Goal: Book appointment/travel/reservation

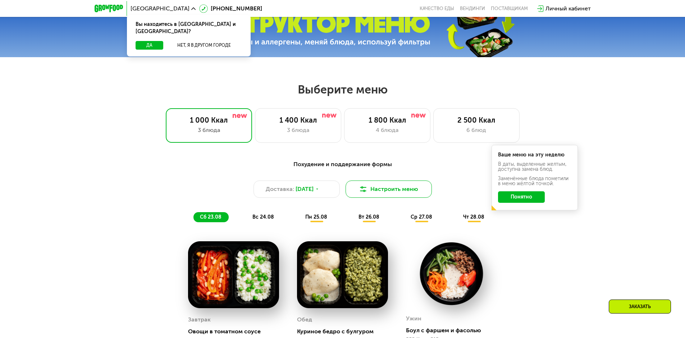
scroll to position [360, 0]
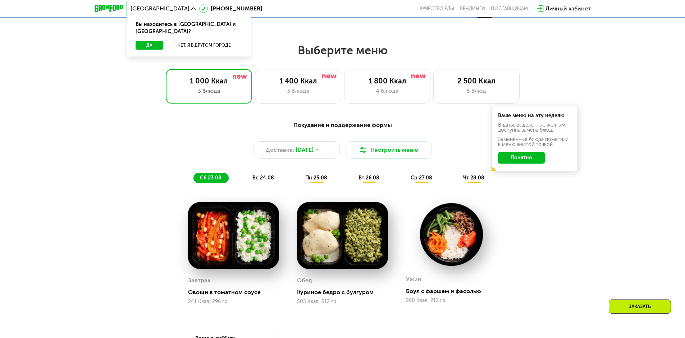
click at [535, 161] on button "Понятно" at bounding box center [521, 158] width 47 height 12
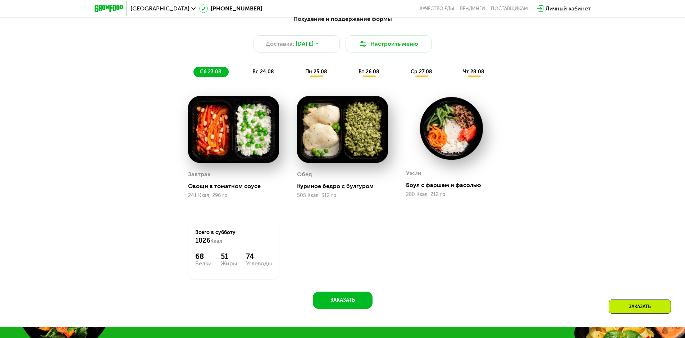
scroll to position [467, 0]
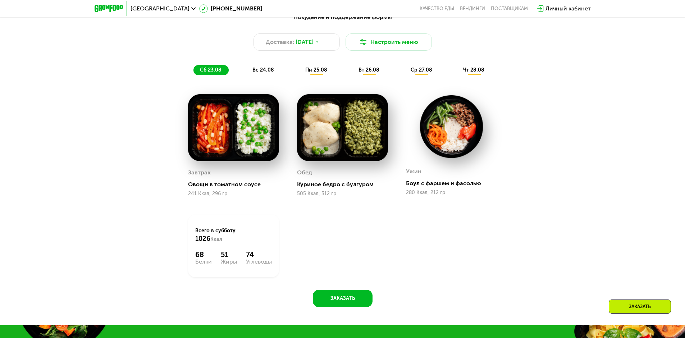
click at [263, 72] on span "вс 24.08" at bounding box center [263, 70] width 22 height 6
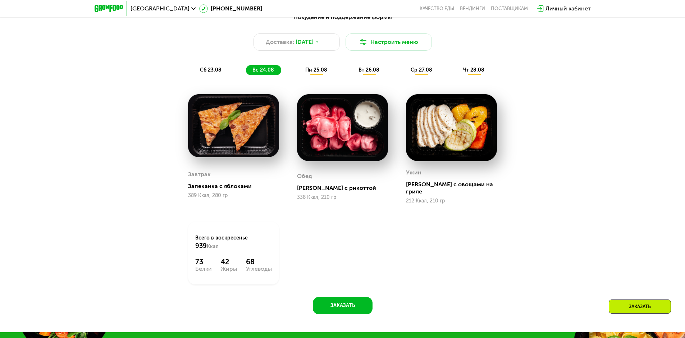
click at [319, 72] on span "пн 25.08" at bounding box center [316, 70] width 22 height 6
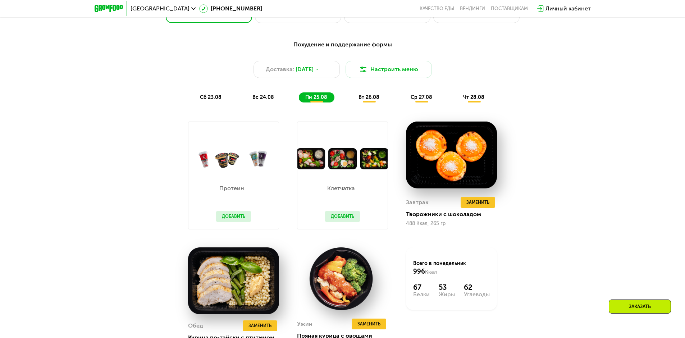
scroll to position [431, 0]
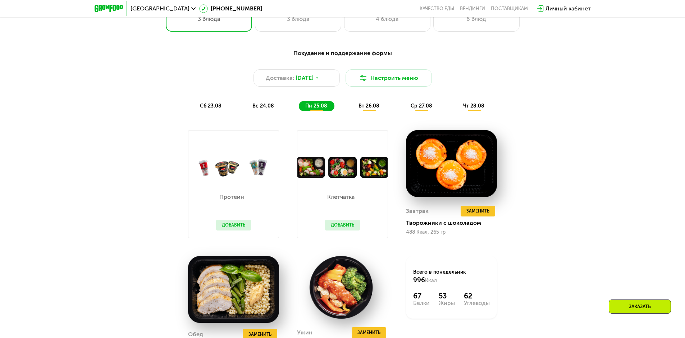
click at [367, 106] on span "вт 26.08" at bounding box center [368, 106] width 21 height 6
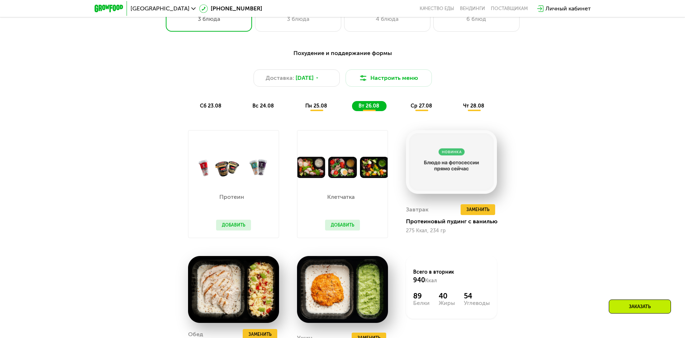
click at [427, 107] on span "ср 27.08" at bounding box center [422, 106] width 22 height 6
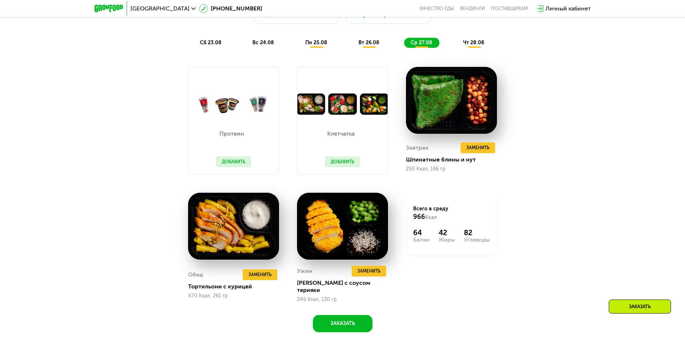
scroll to position [467, 0]
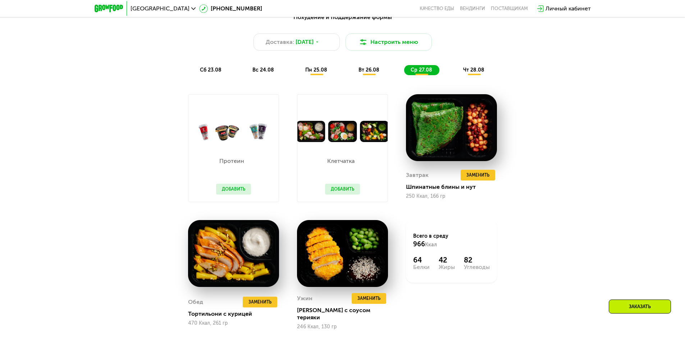
click at [478, 72] on span "чт 28.08" at bounding box center [473, 70] width 21 height 6
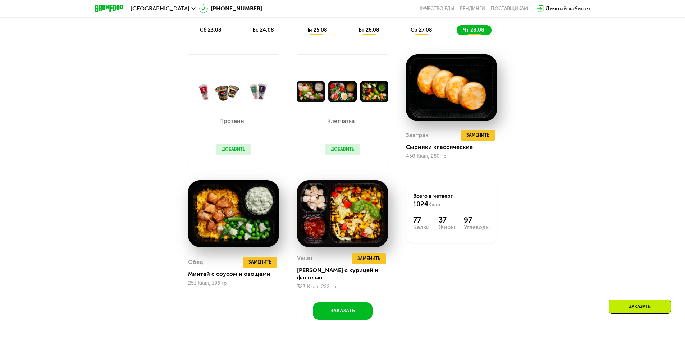
scroll to position [503, 0]
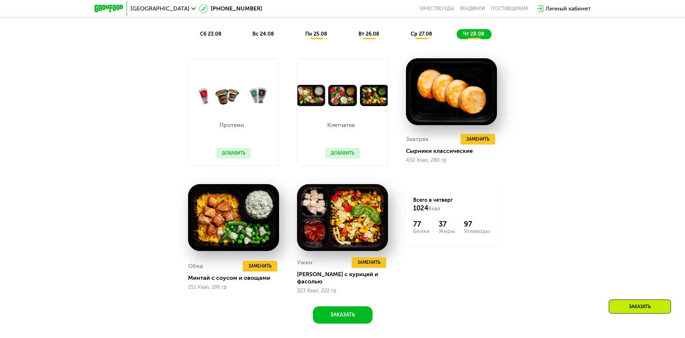
click at [431, 36] on span "ср 27.08" at bounding box center [422, 34] width 22 height 6
